Goal: Navigation & Orientation: Understand site structure

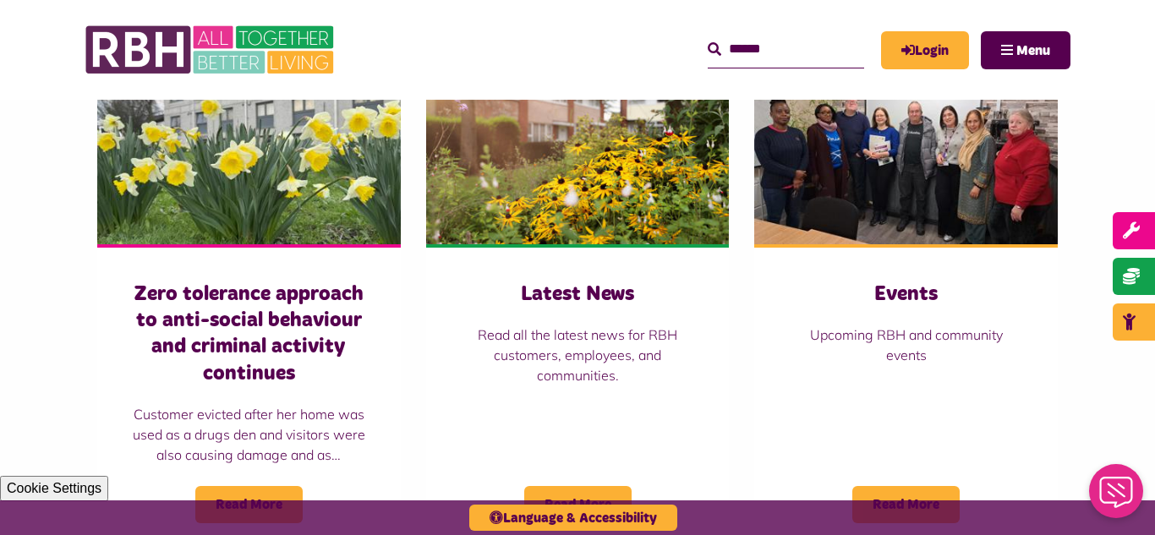
scroll to position [1218, 0]
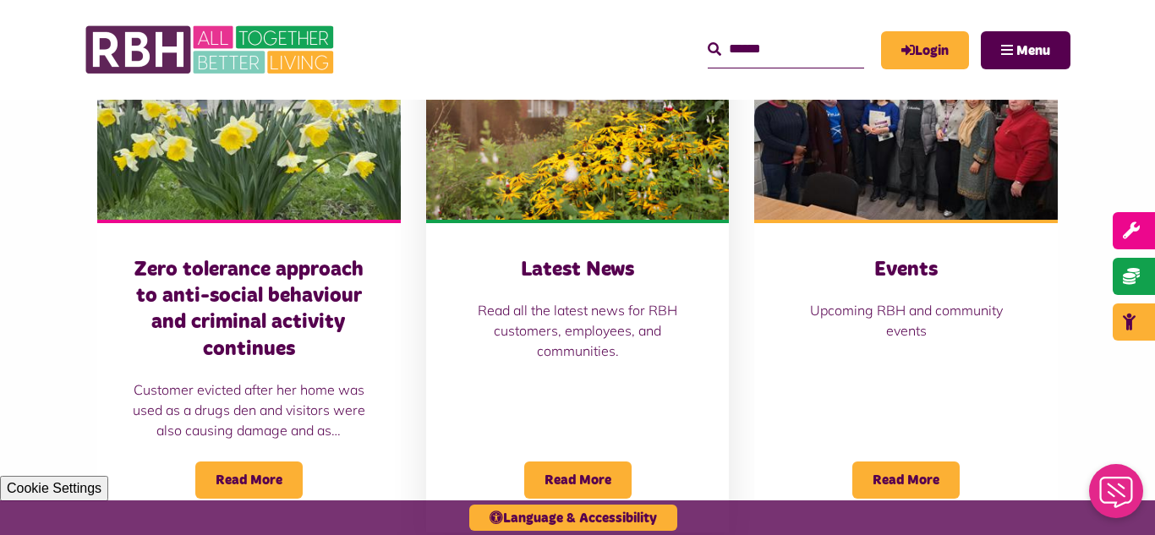
click at [569, 158] on img at bounding box center [578, 124] width 304 height 189
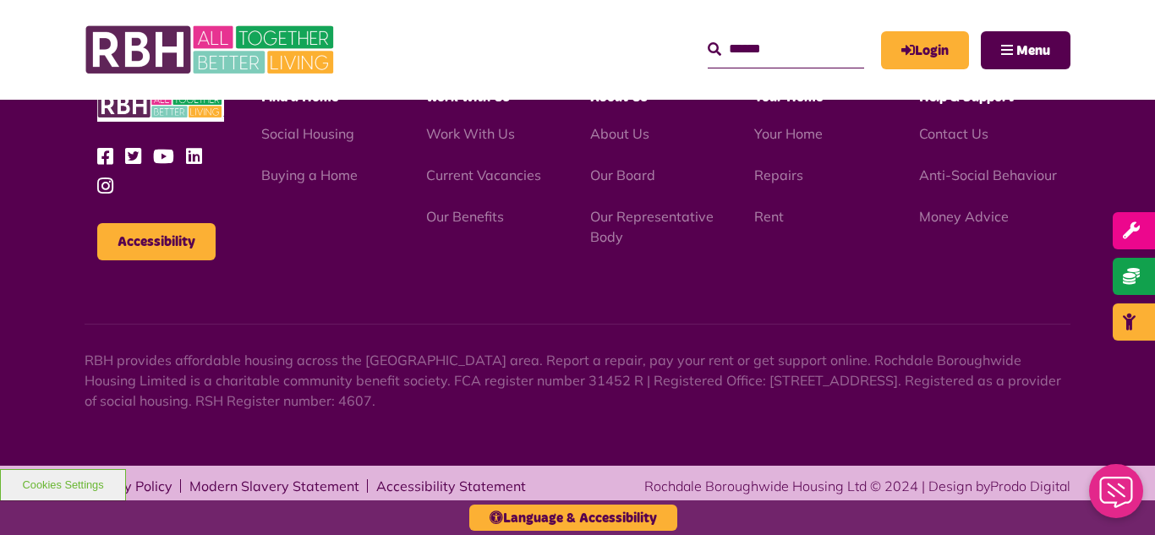
scroll to position [1841, 0]
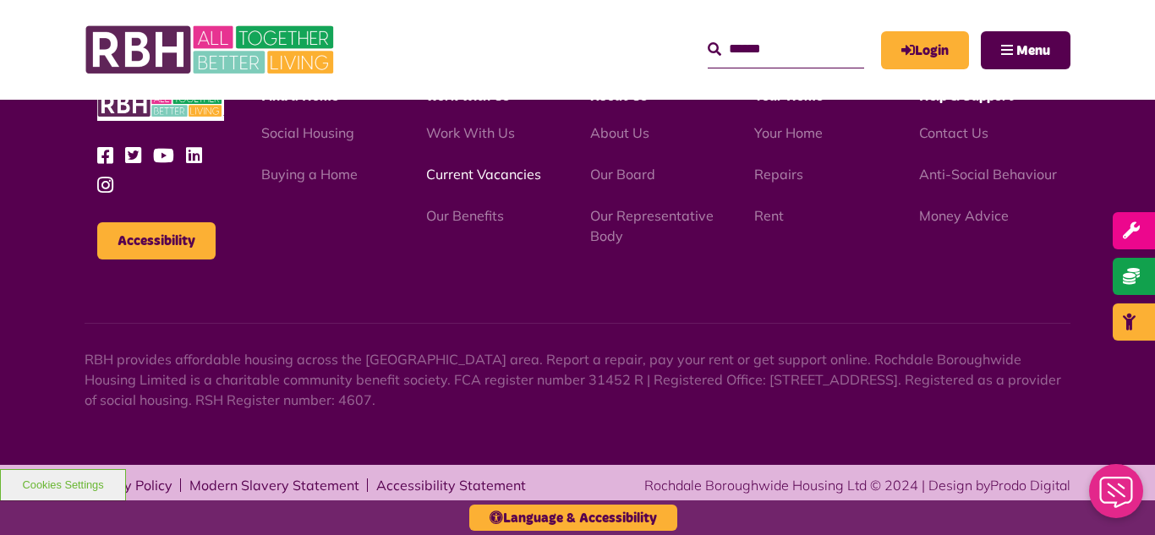
click at [473, 181] on link "Current Vacancies" at bounding box center [483, 174] width 115 height 17
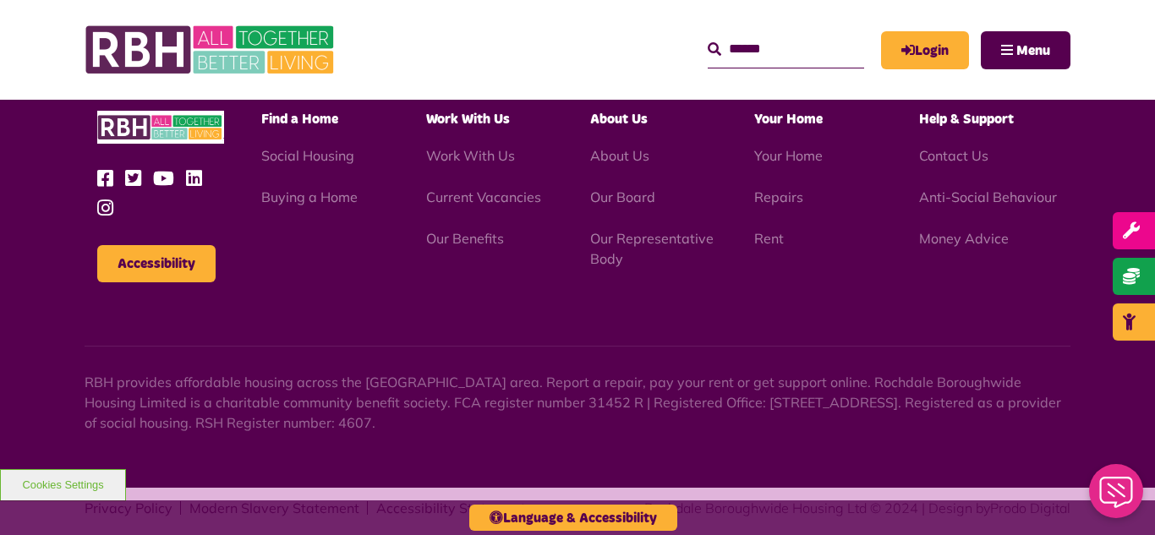
scroll to position [2420, 0]
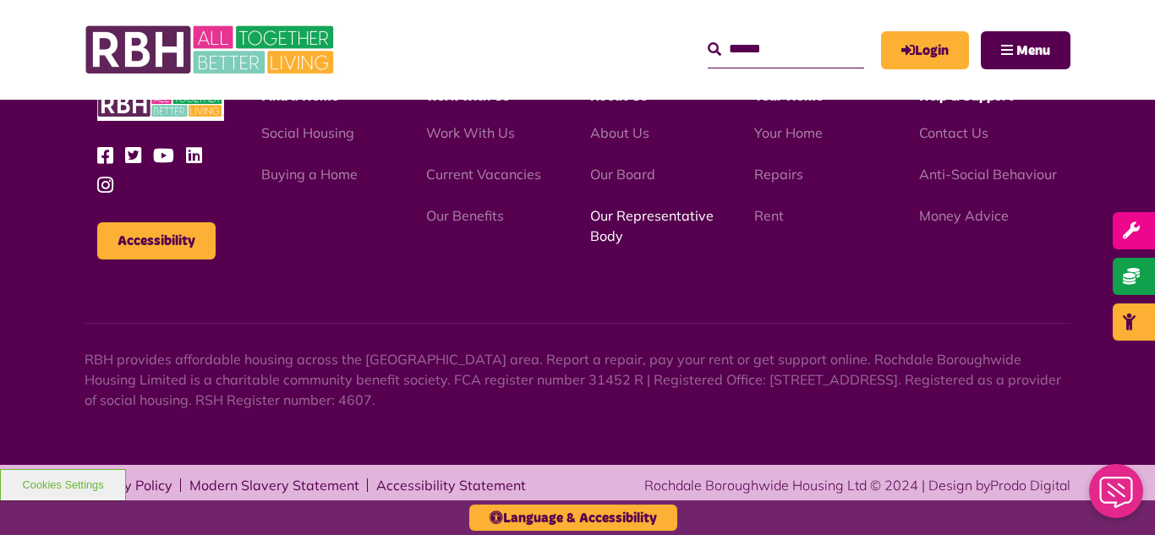
click at [618, 217] on link "Our Representative Body" at bounding box center [651, 225] width 123 height 37
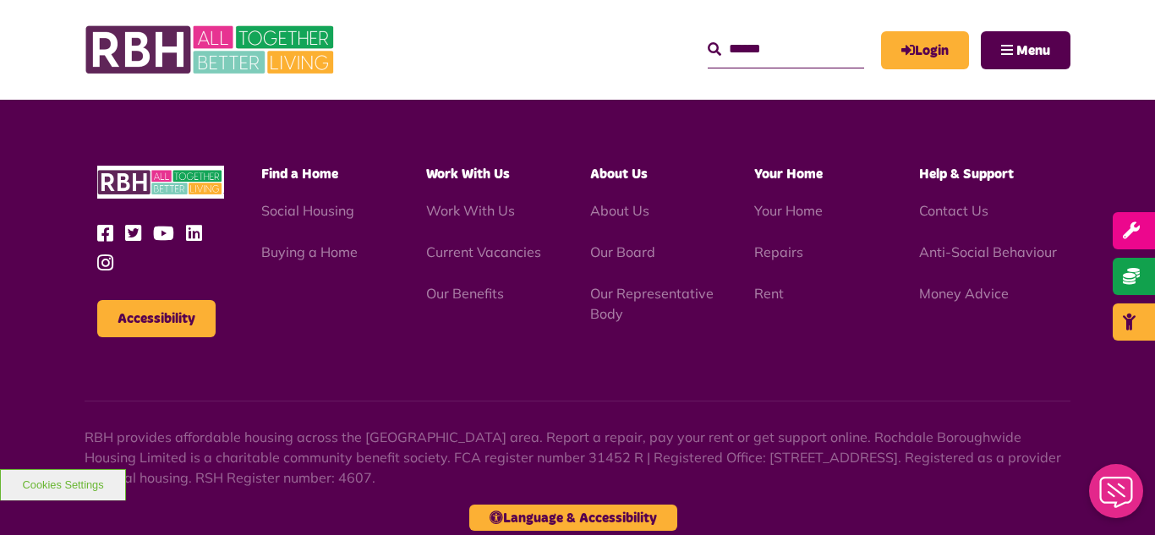
scroll to position [4910, 0]
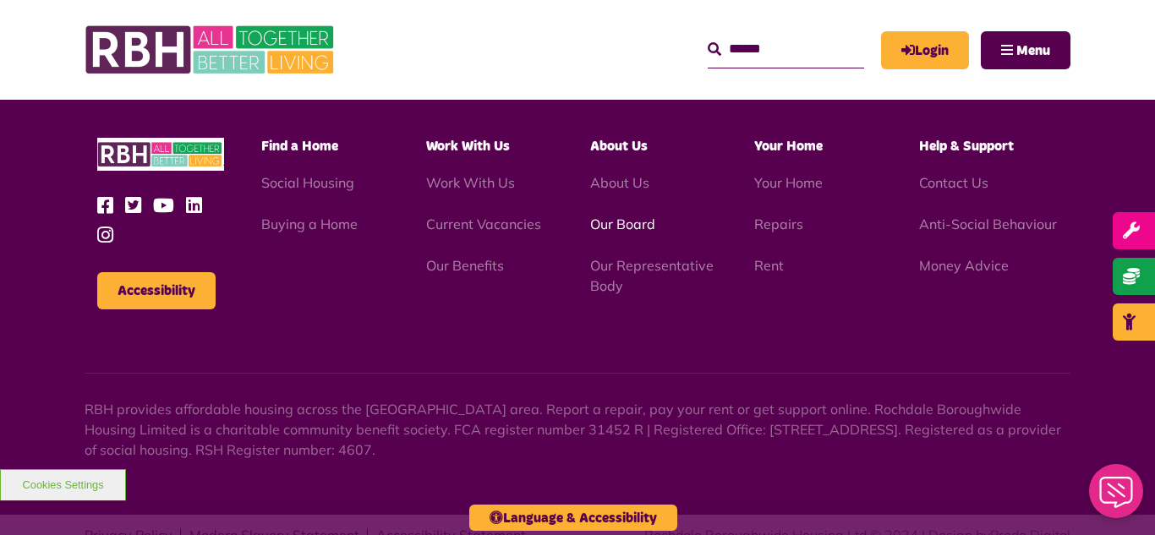
click at [610, 216] on link "Our Board" at bounding box center [622, 224] width 65 height 17
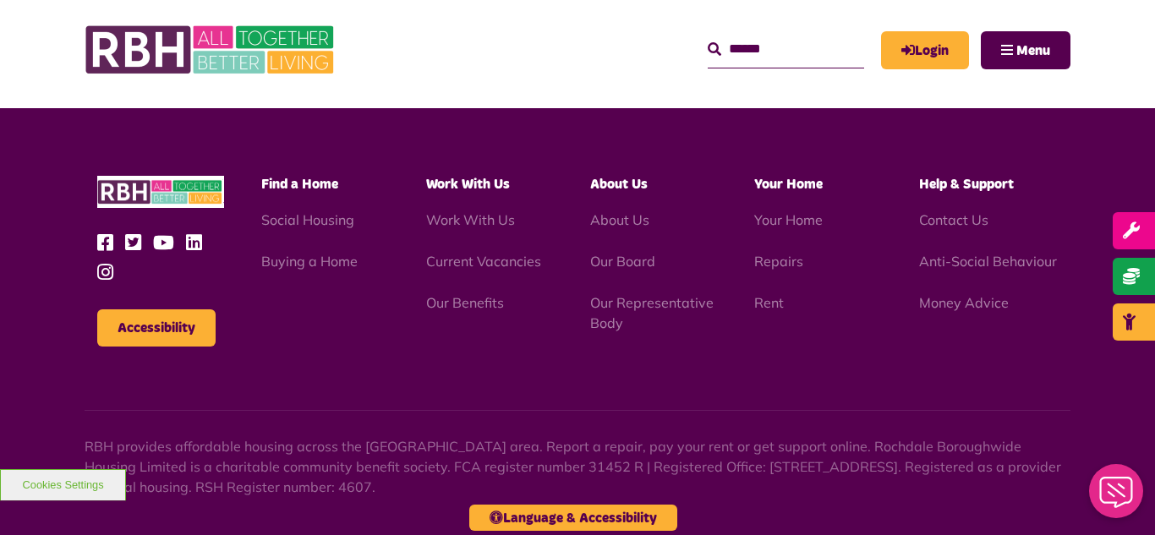
scroll to position [4442, 0]
